Goal: Information Seeking & Learning: Check status

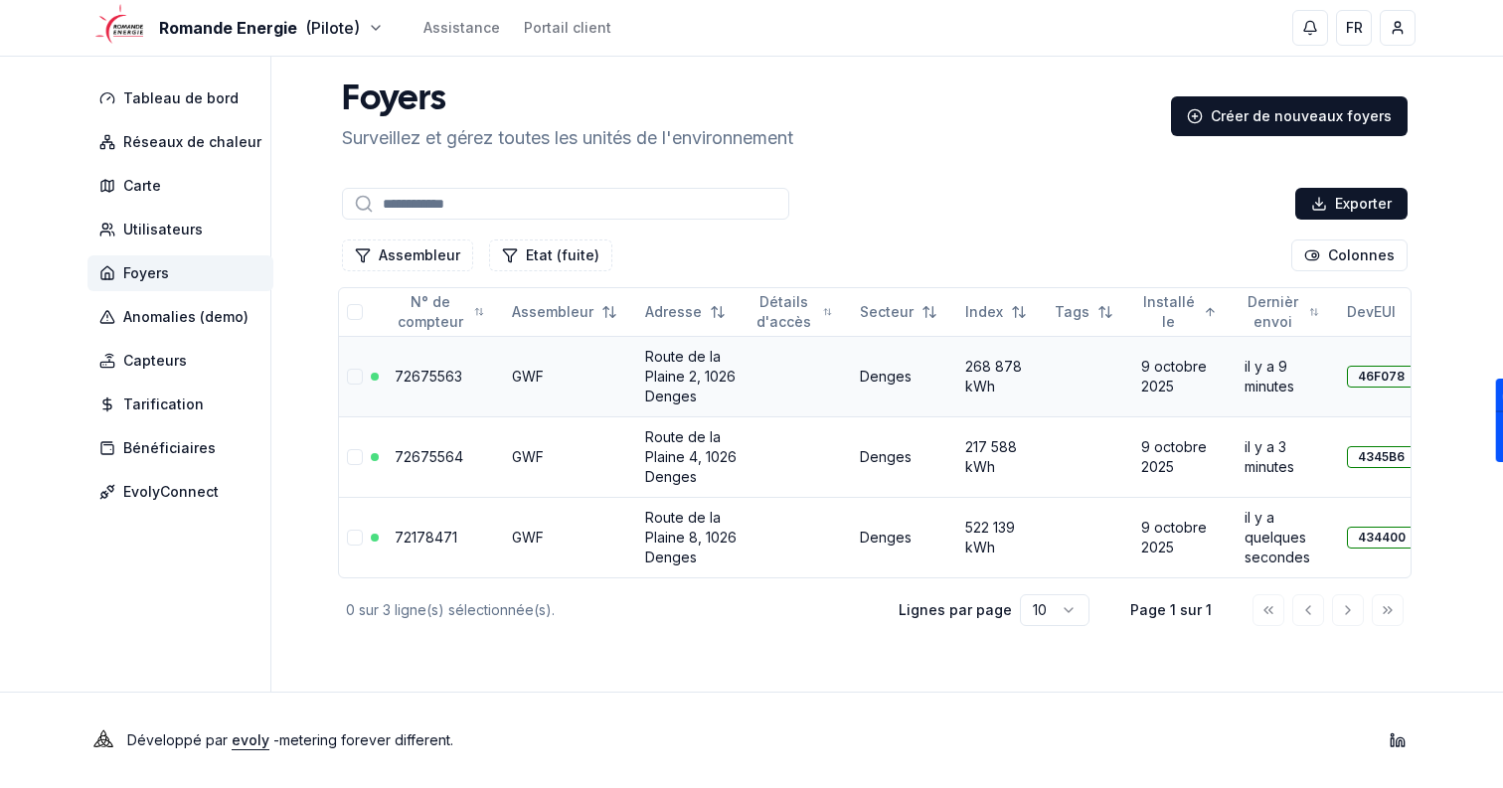
click at [672, 376] on link "Route de la Plaine 2, 1026 Denges" at bounding box center [690, 376] width 90 height 57
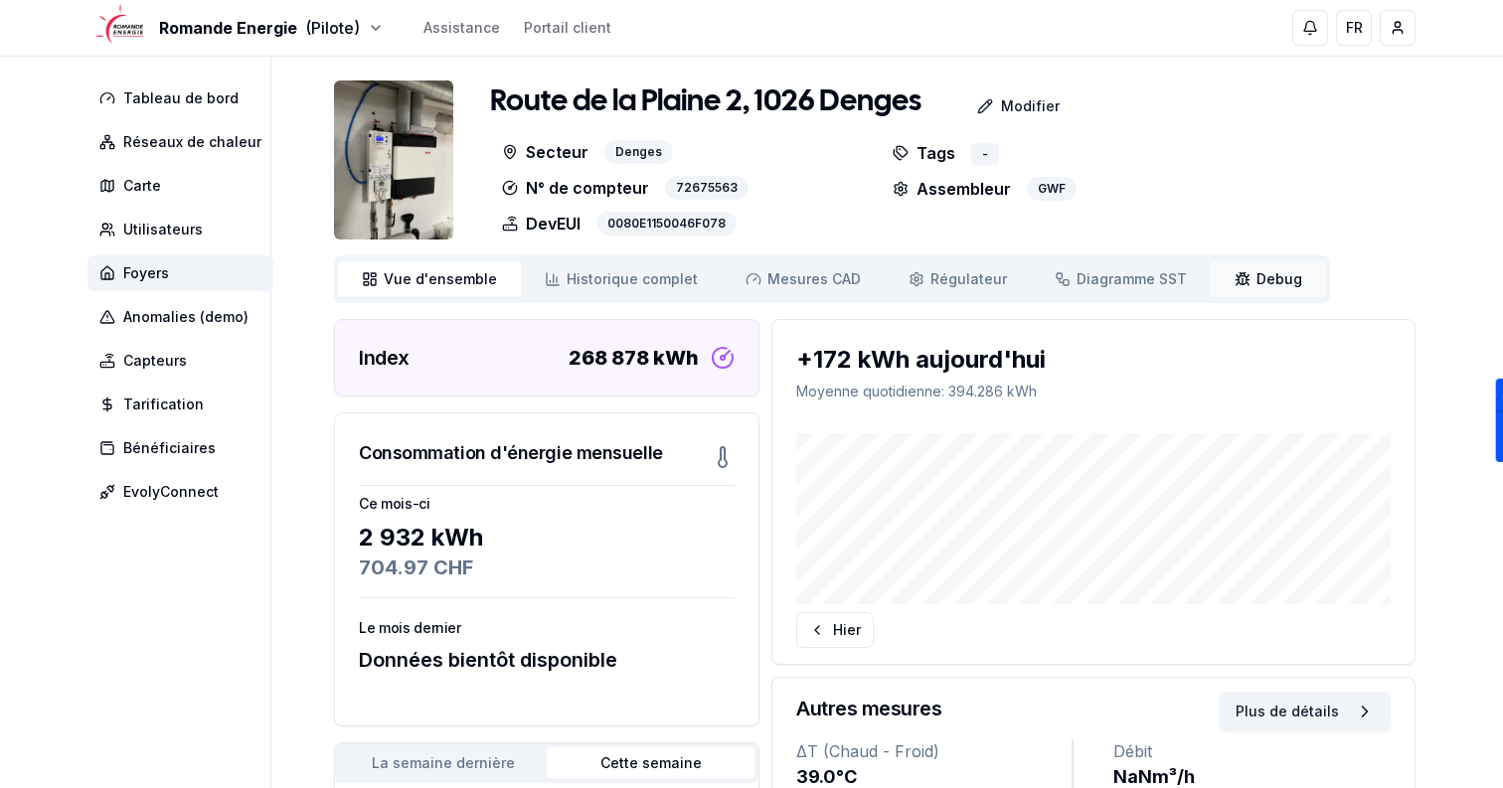
click at [1247, 295] on link "Debug Debug" at bounding box center [1268, 279] width 115 height 36
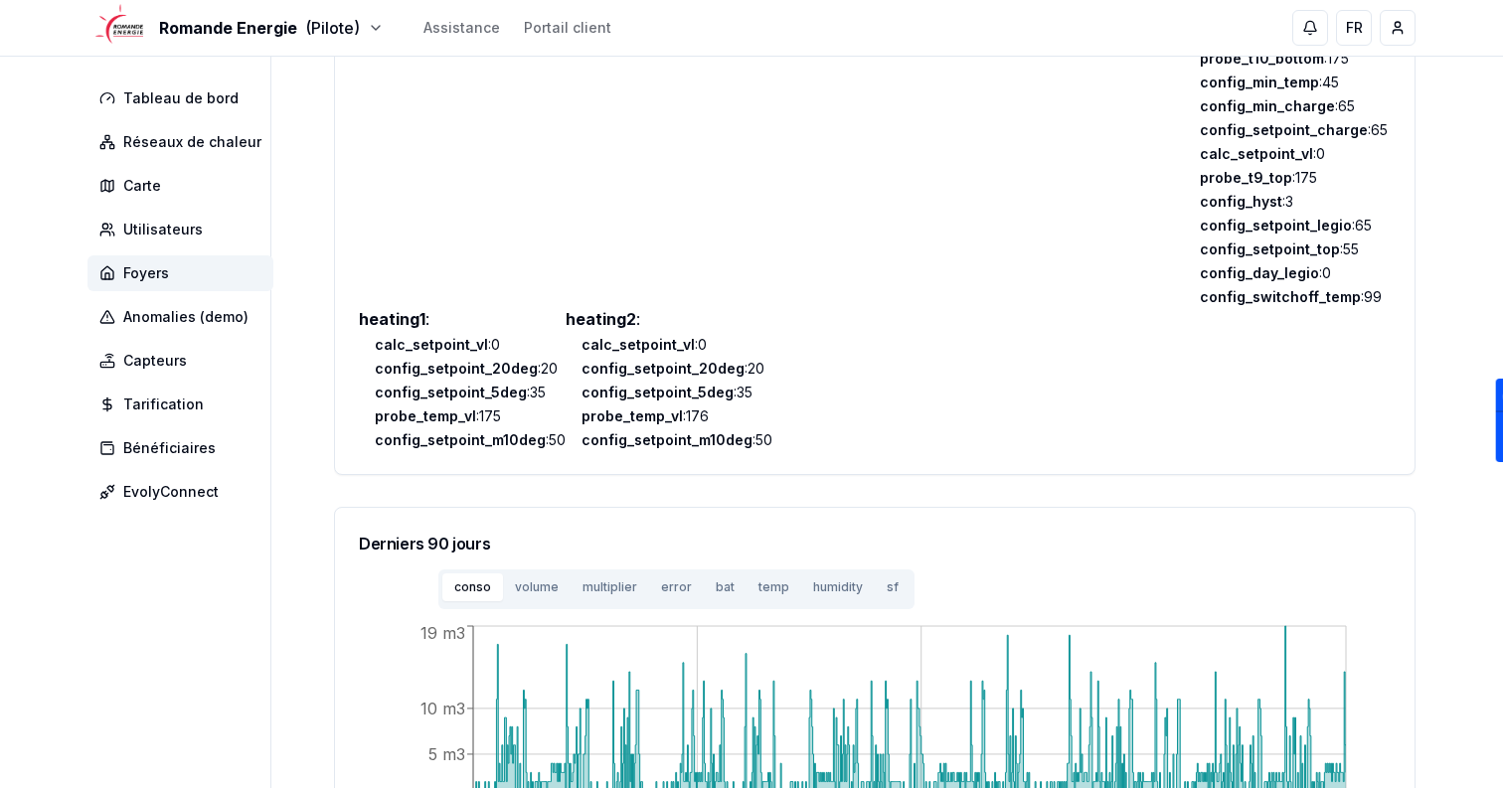
scroll to position [1219, 0]
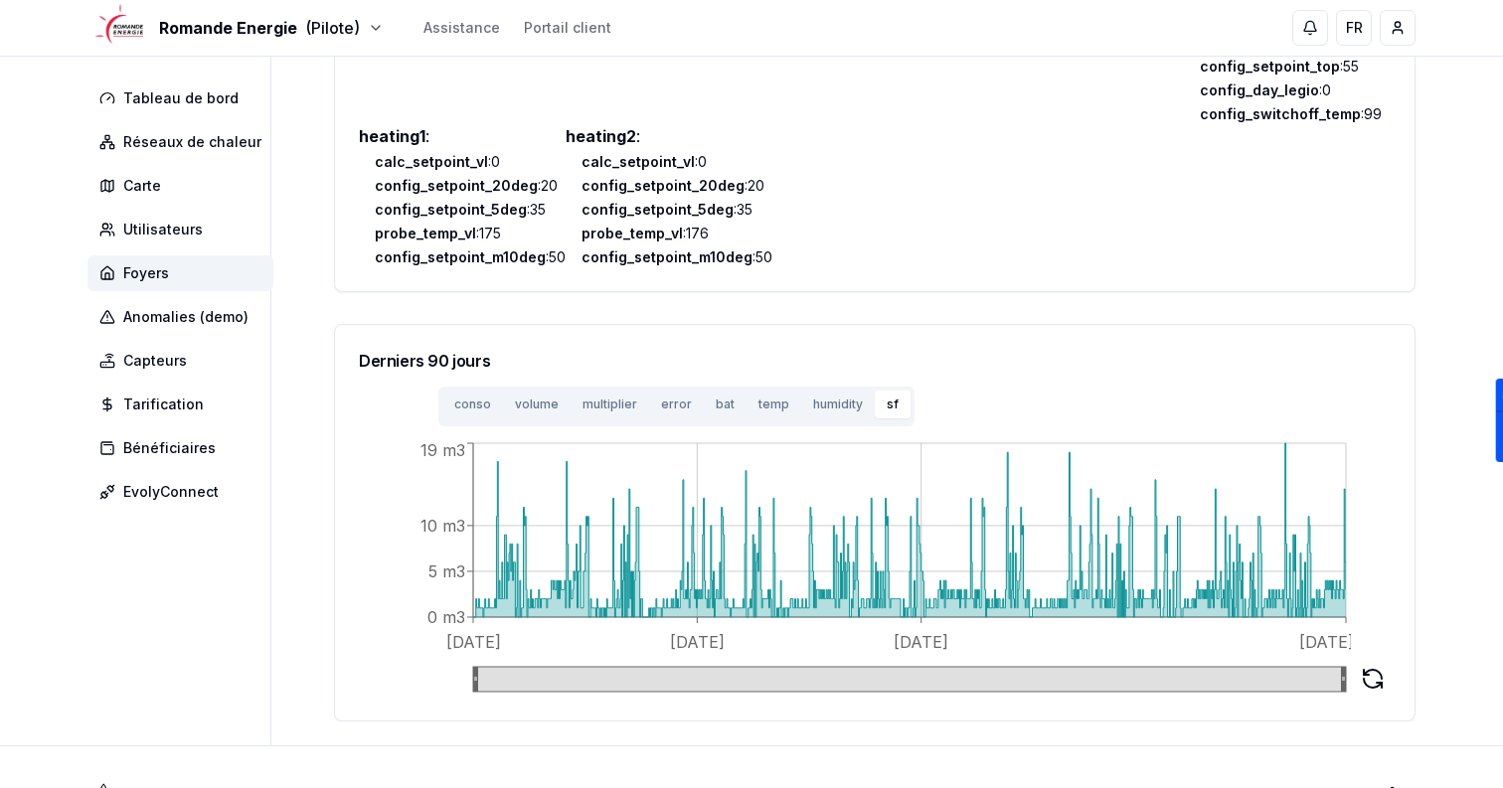
click at [875, 402] on button "sf" at bounding box center [893, 405] width 36 height 28
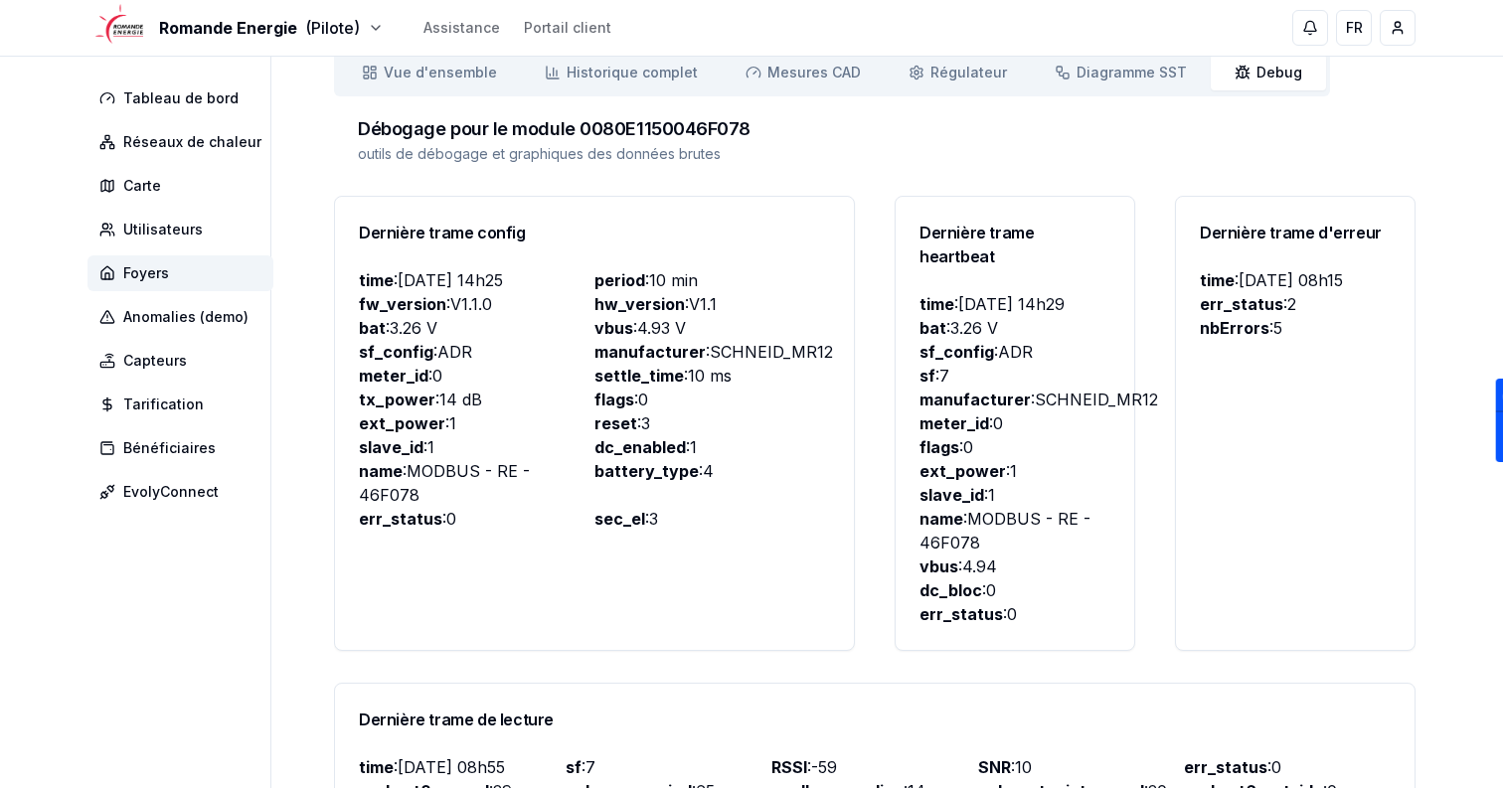
scroll to position [0, 0]
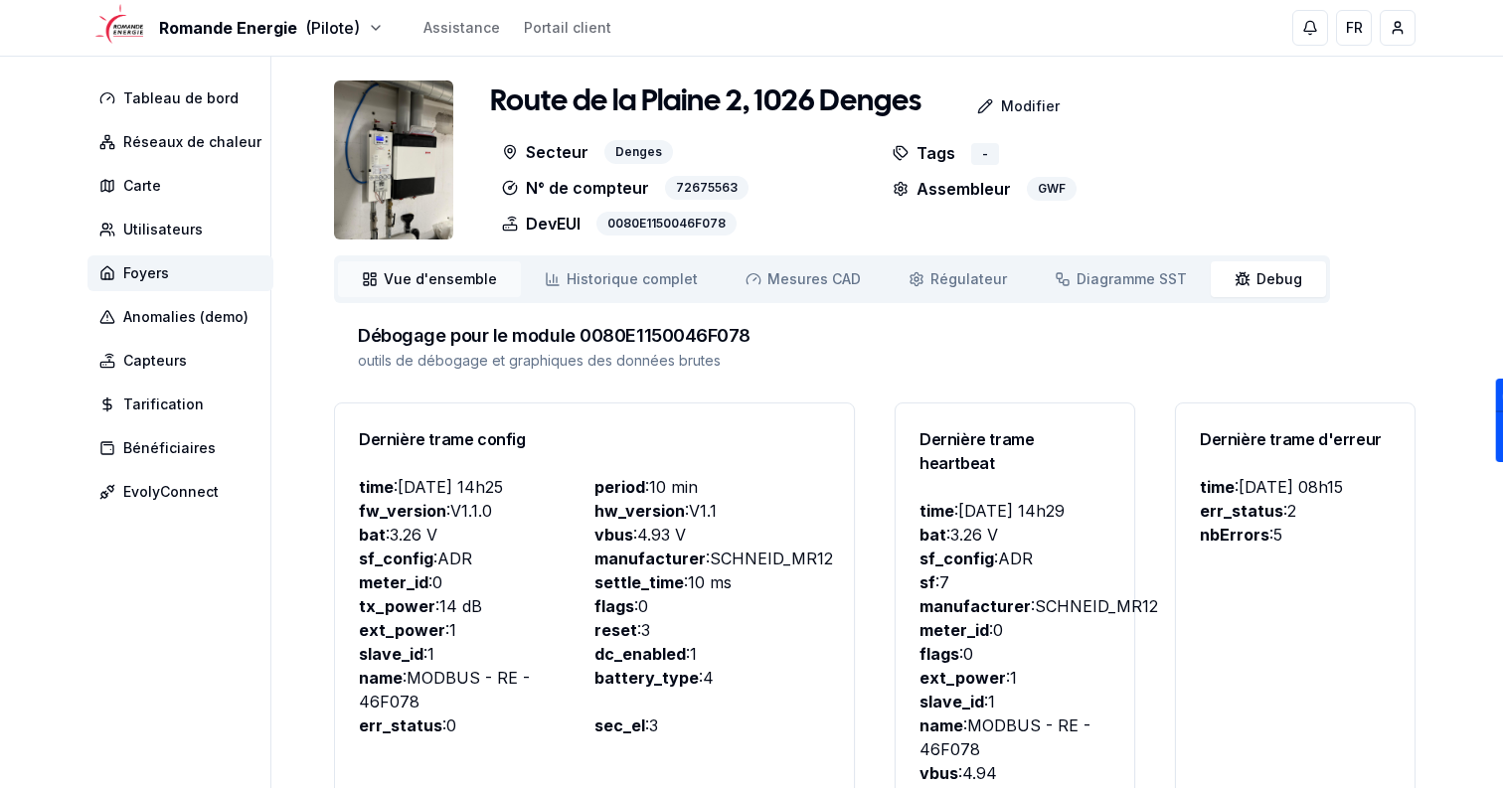
click at [411, 281] on span "Vue d'ensemble" at bounding box center [440, 279] width 113 height 20
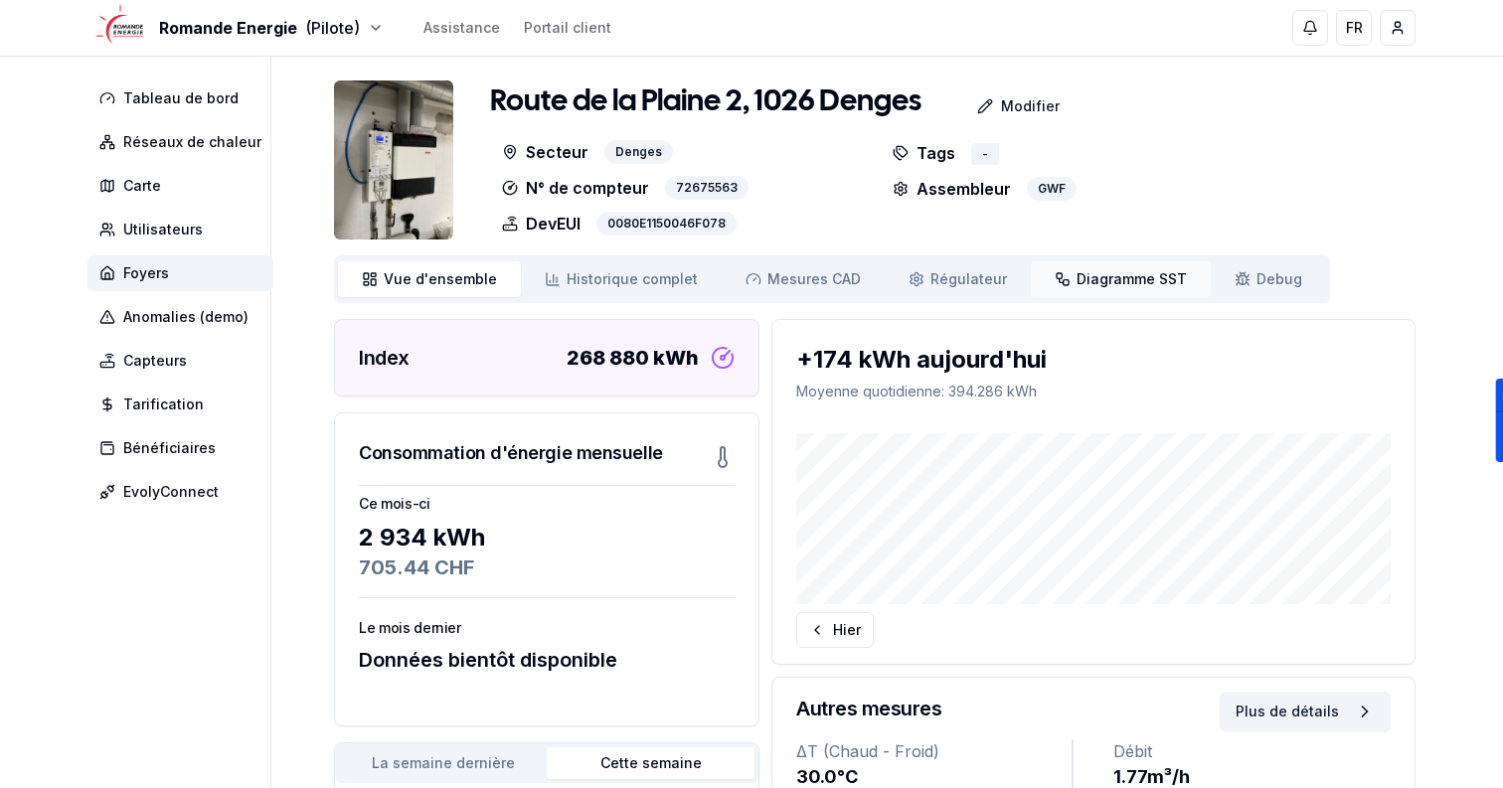
click at [1076, 278] on span "Diagramme SST" at bounding box center [1131, 279] width 110 height 20
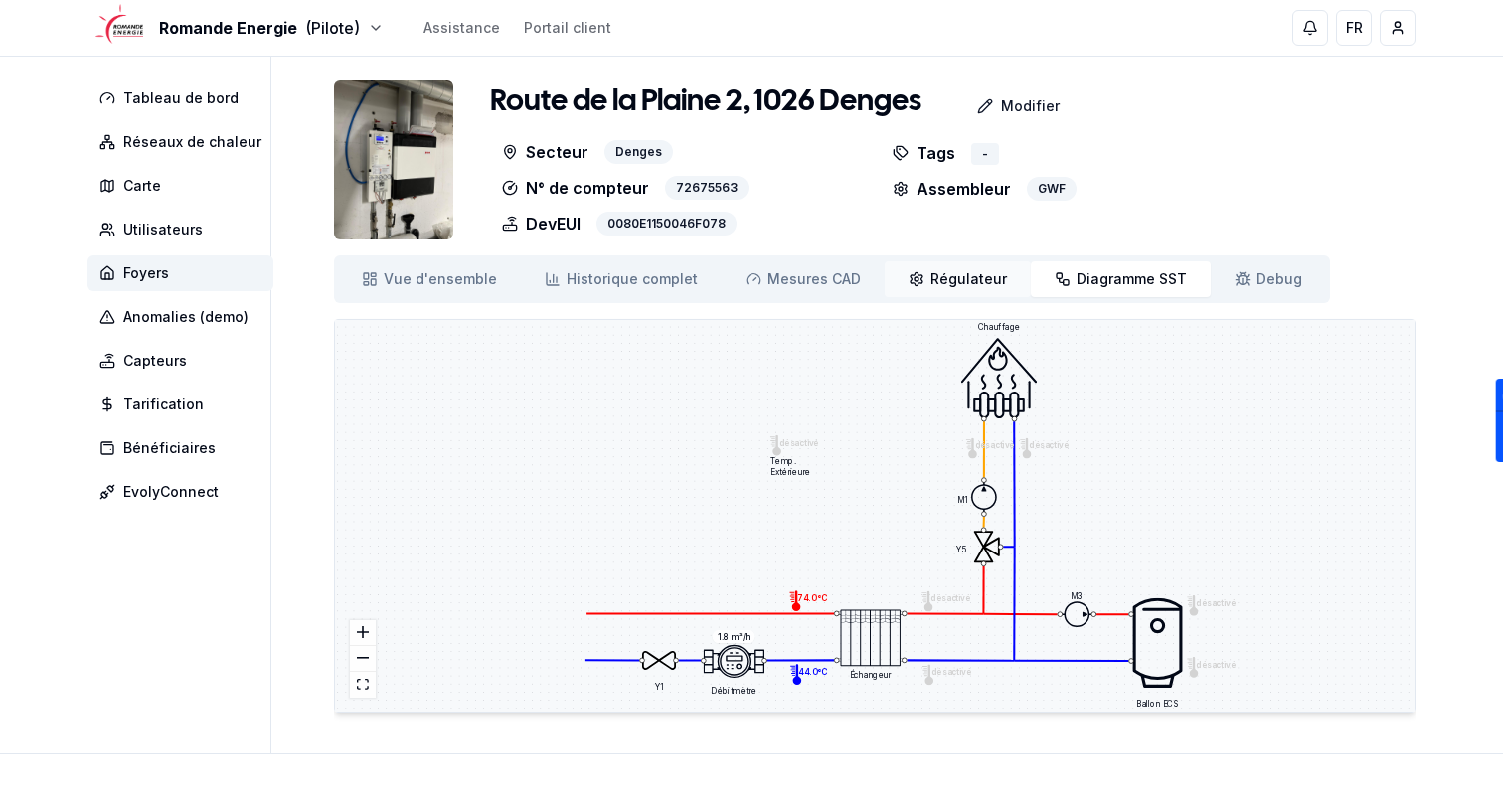
click at [907, 268] on link "Régulateur Régulateur" at bounding box center [958, 279] width 146 height 36
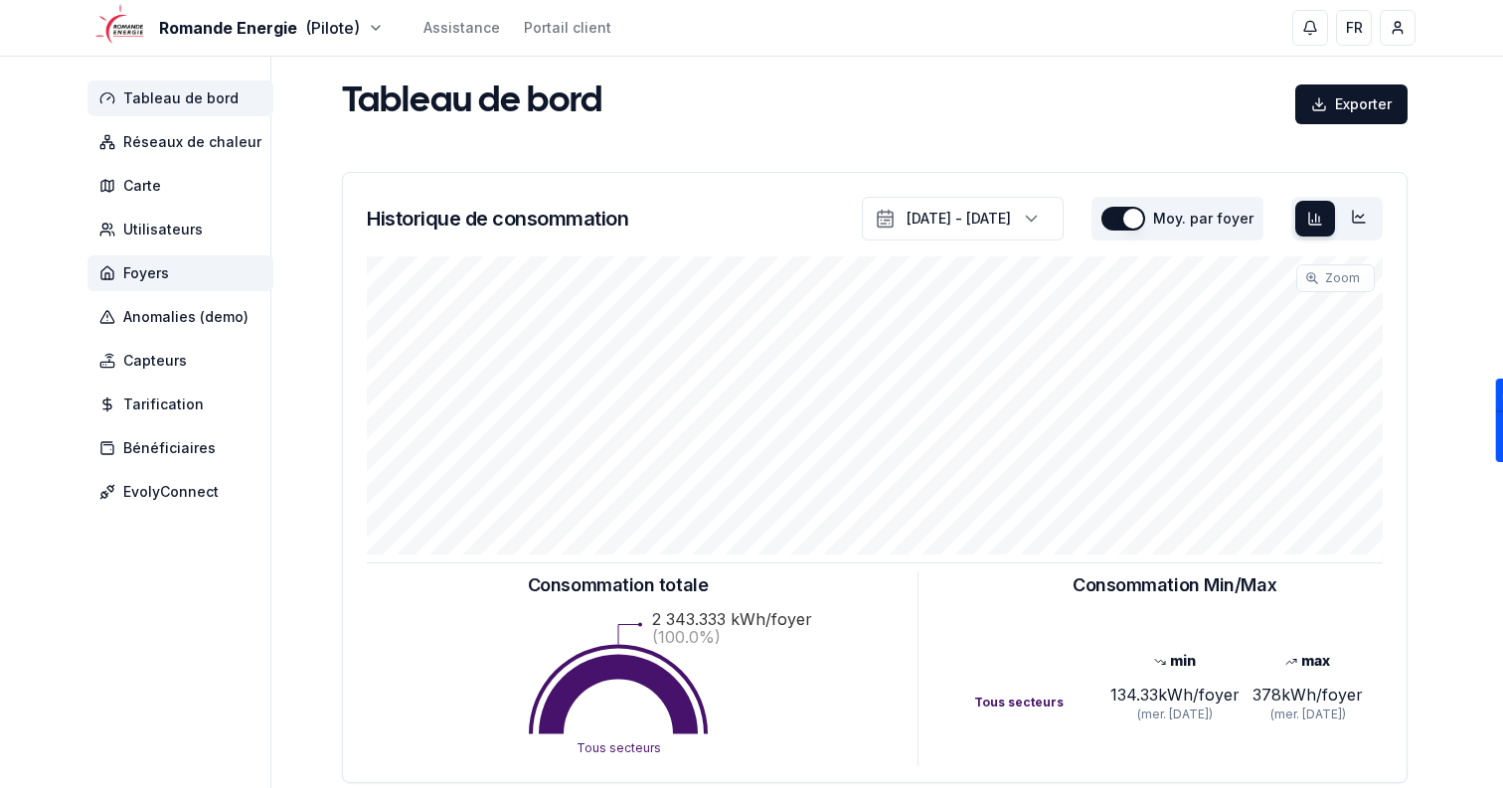
click at [160, 258] on span "Foyers" at bounding box center [180, 273] width 186 height 36
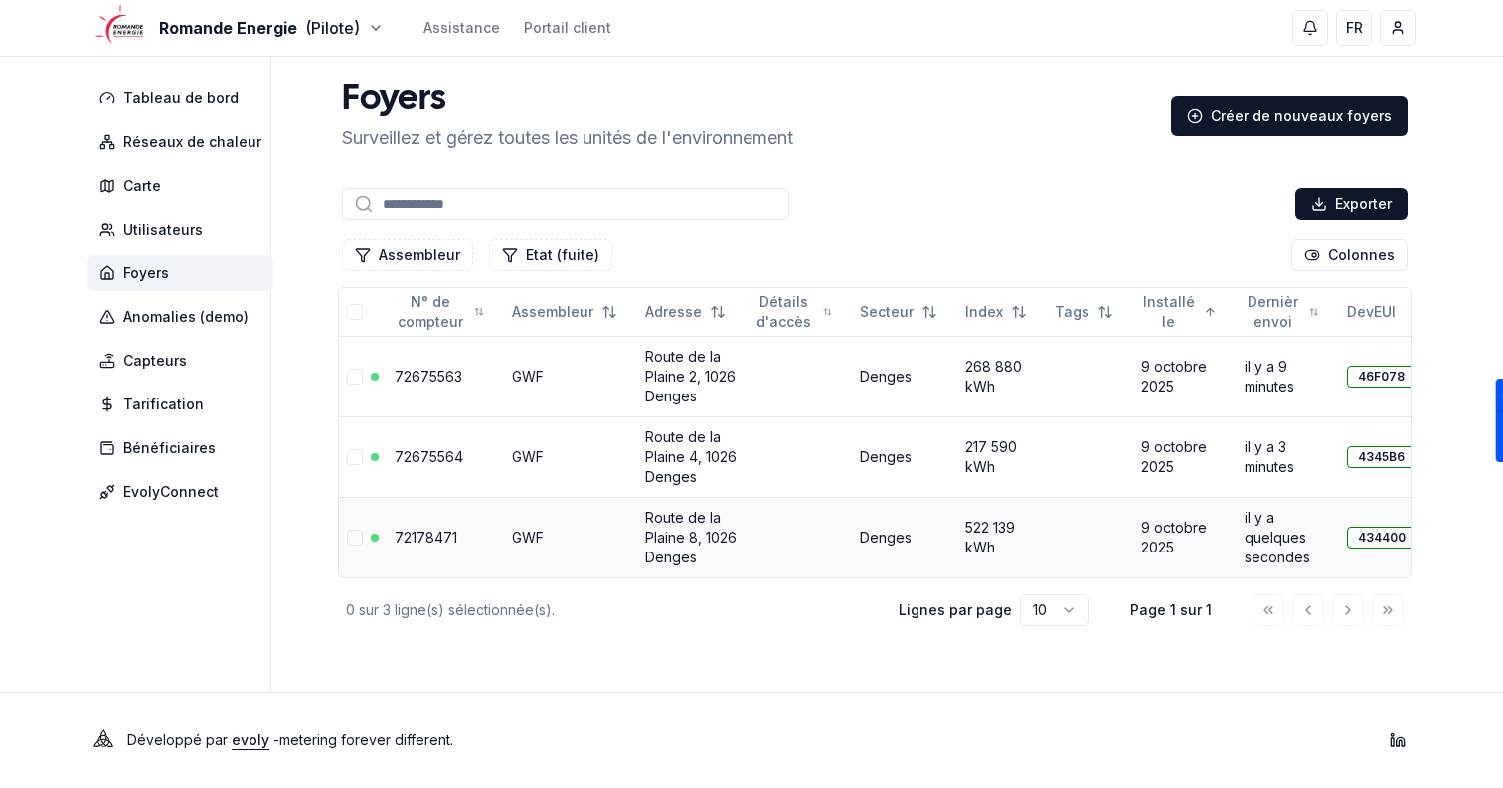
click at [406, 536] on link "72178471" at bounding box center [426, 537] width 63 height 17
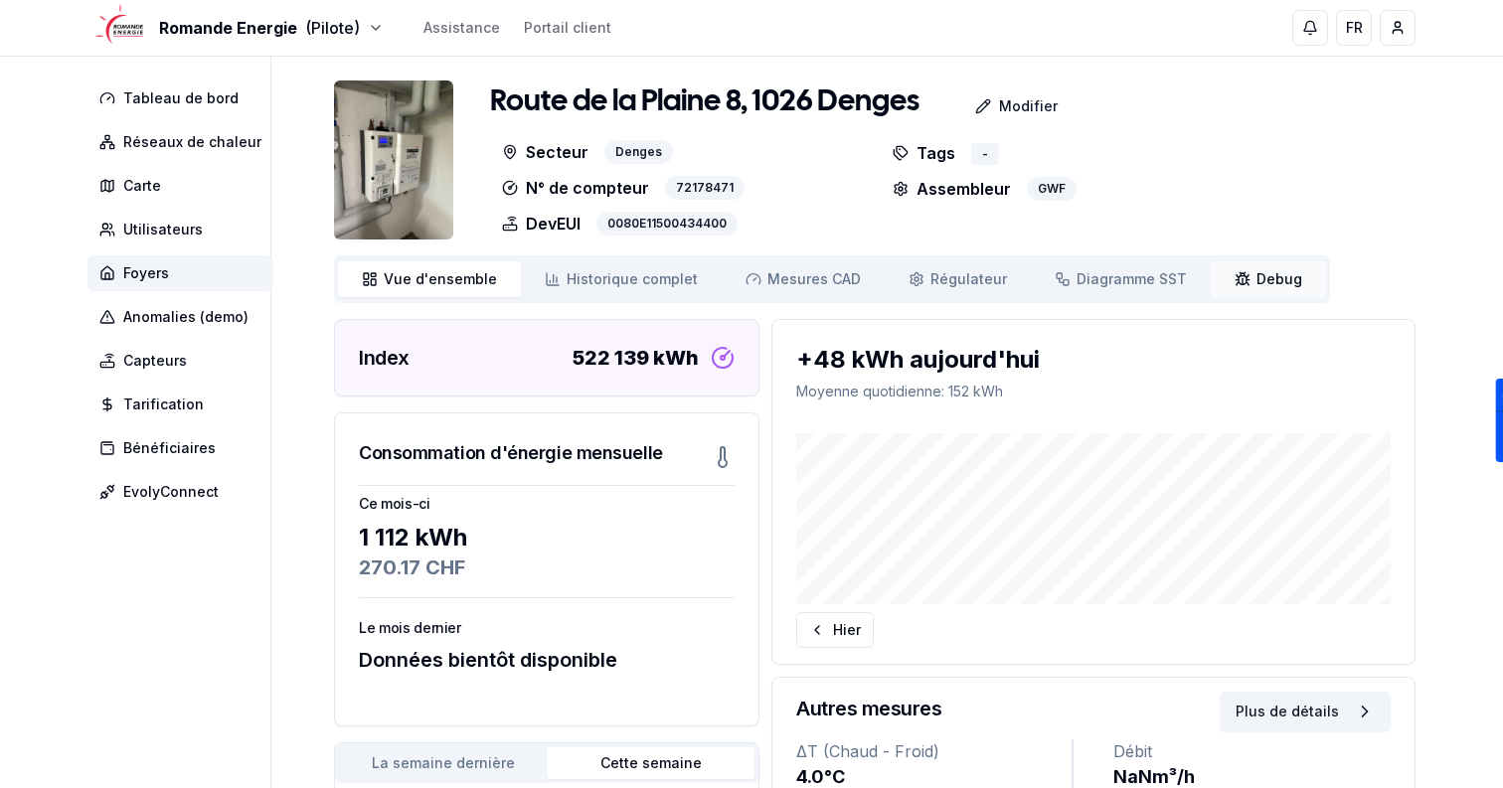
click at [1256, 280] on span "Debug" at bounding box center [1279, 279] width 46 height 20
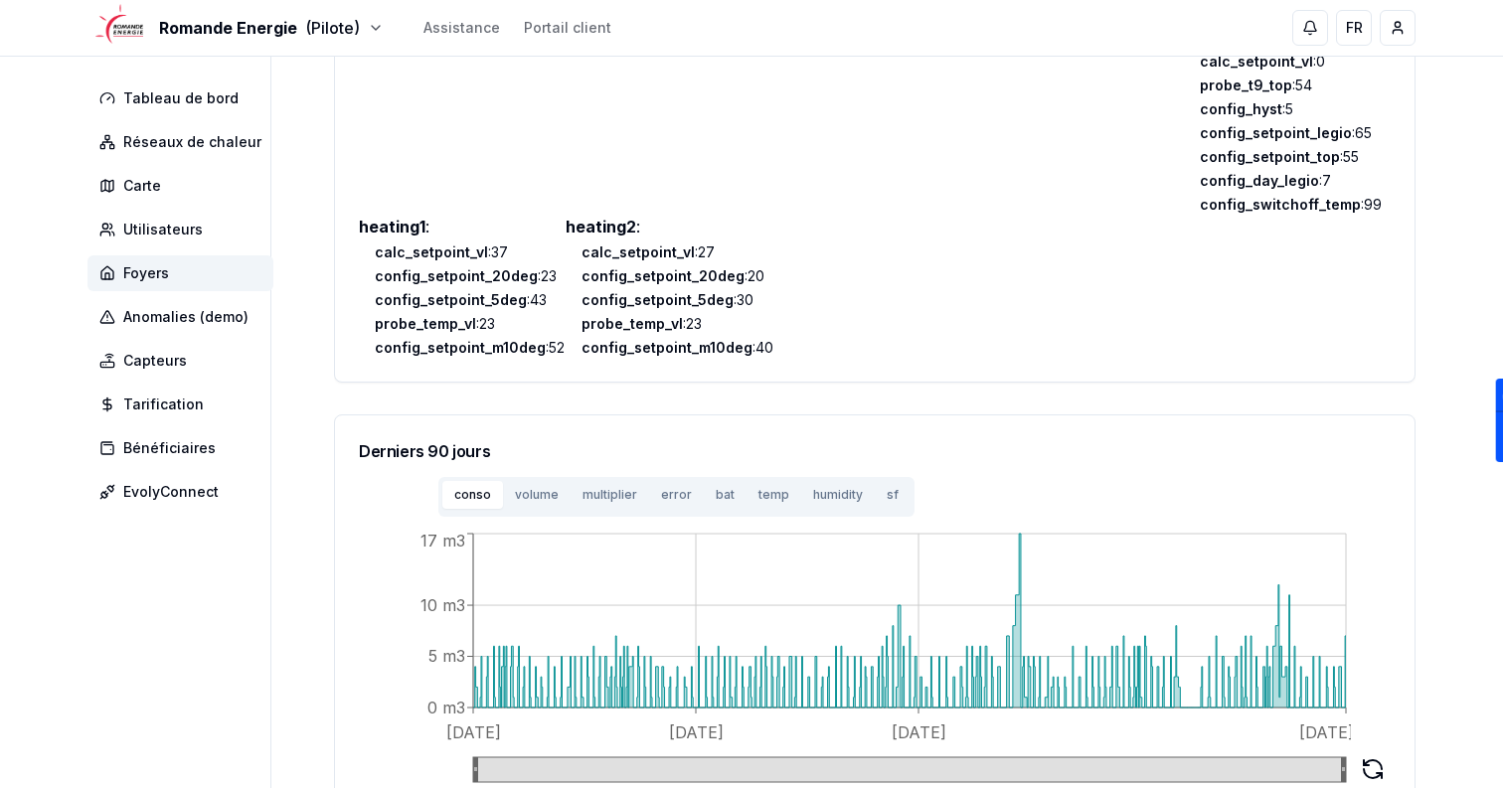
scroll to position [1273, 0]
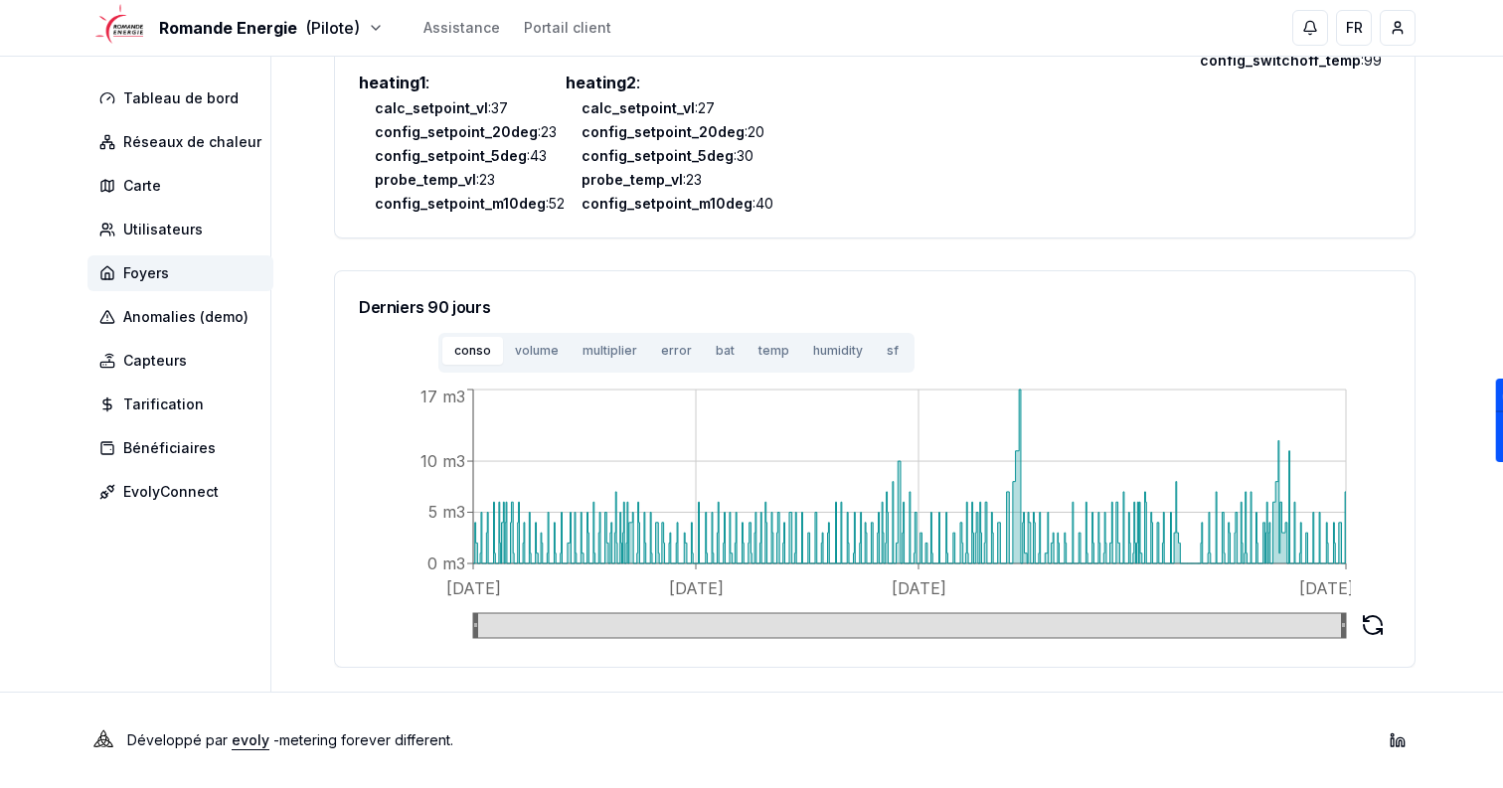
click at [884, 358] on button "sf" at bounding box center [893, 351] width 36 height 28
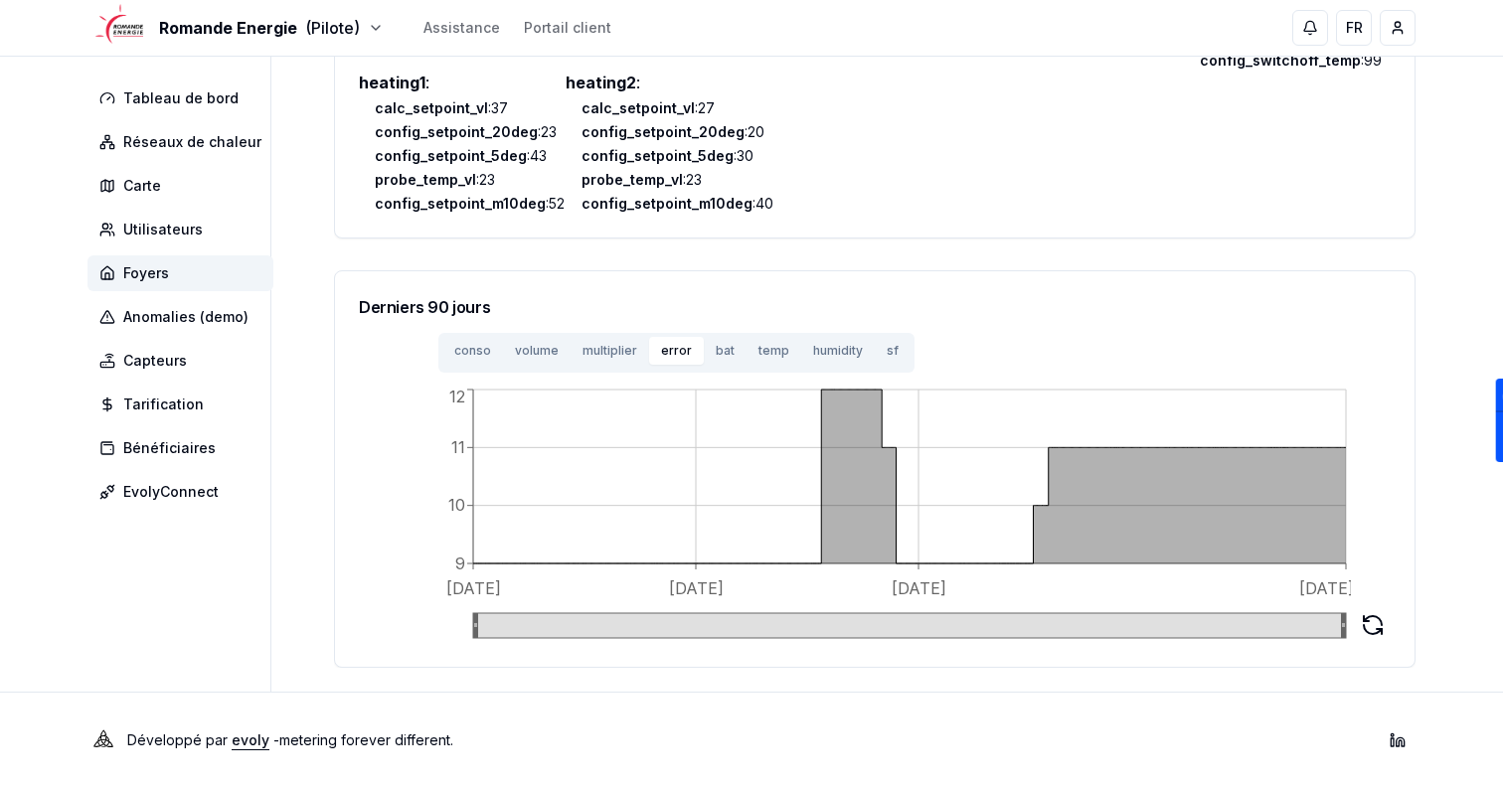
click at [694, 340] on button "error" at bounding box center [676, 351] width 55 height 28
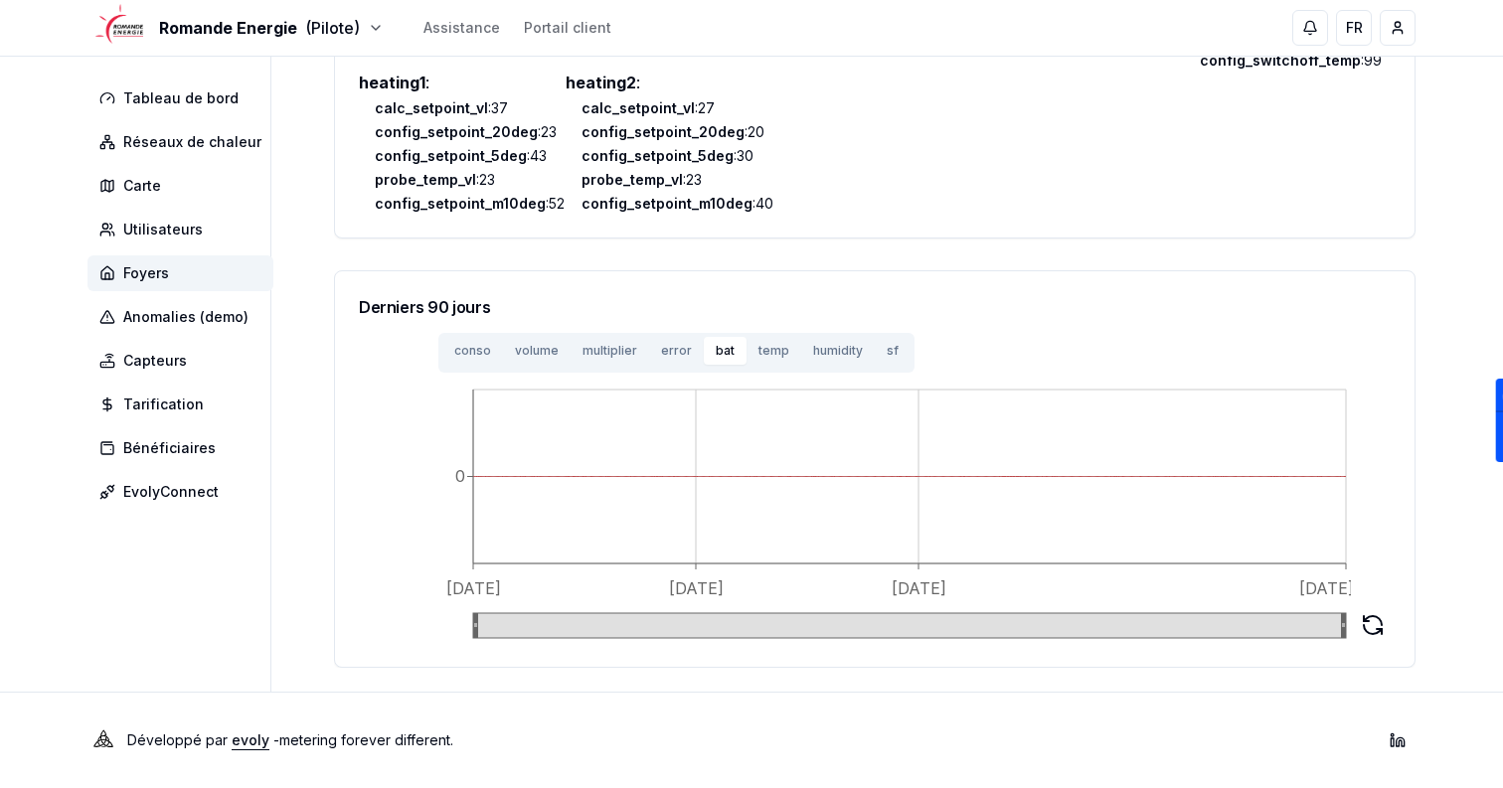
click at [716, 347] on button "bat" at bounding box center [725, 351] width 43 height 28
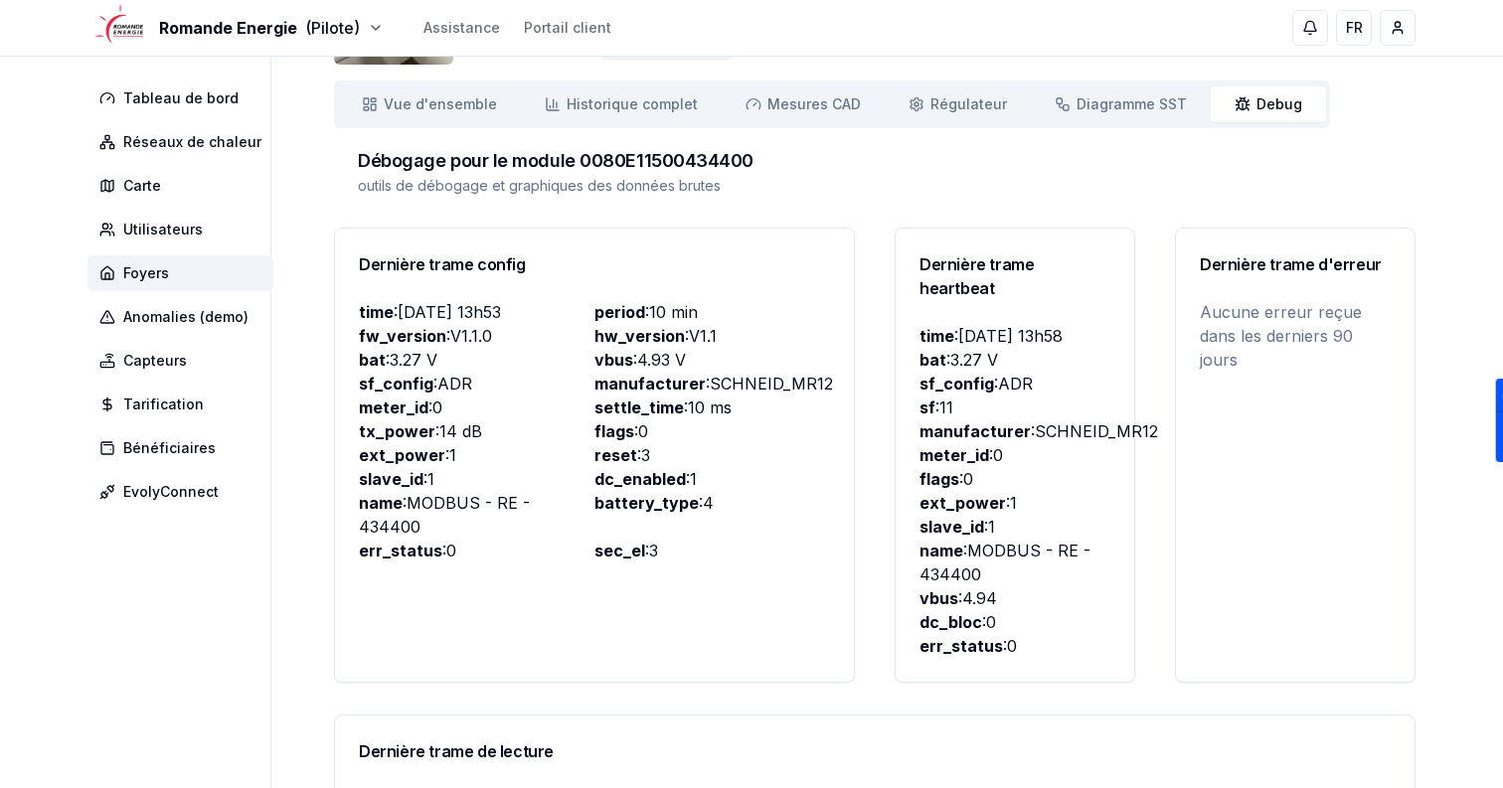
scroll to position [155, 0]
